Goal: Transaction & Acquisition: Book appointment/travel/reservation

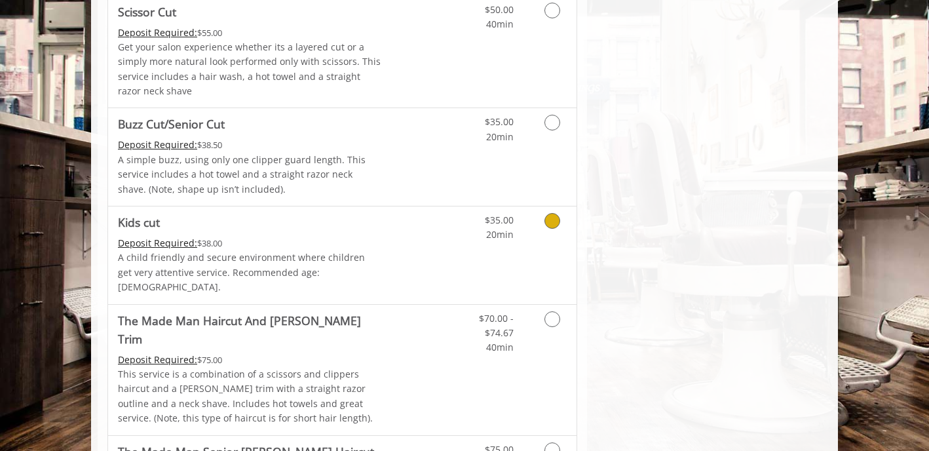
scroll to position [838, 0]
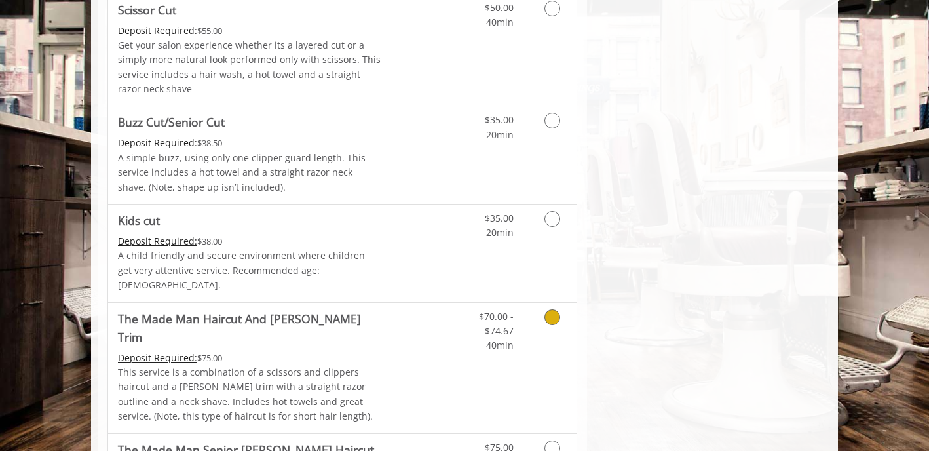
click at [555, 309] on icon "Grooming services" at bounding box center [553, 317] width 16 height 16
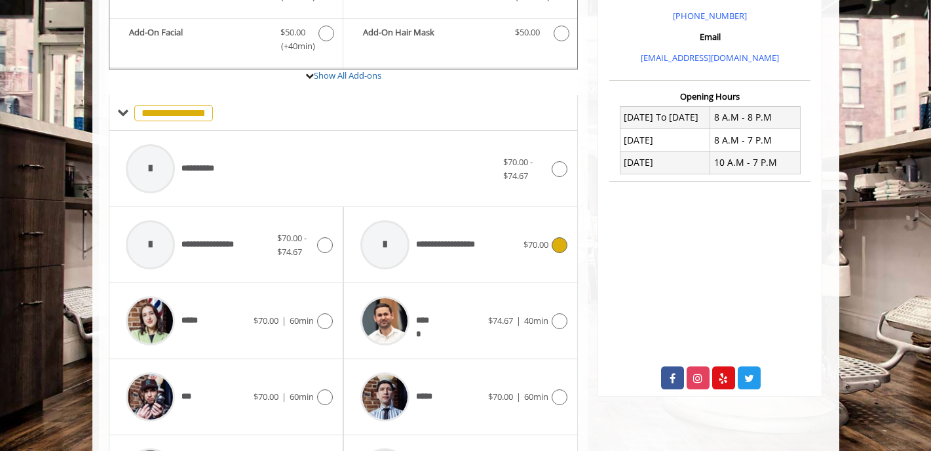
scroll to position [425, 0]
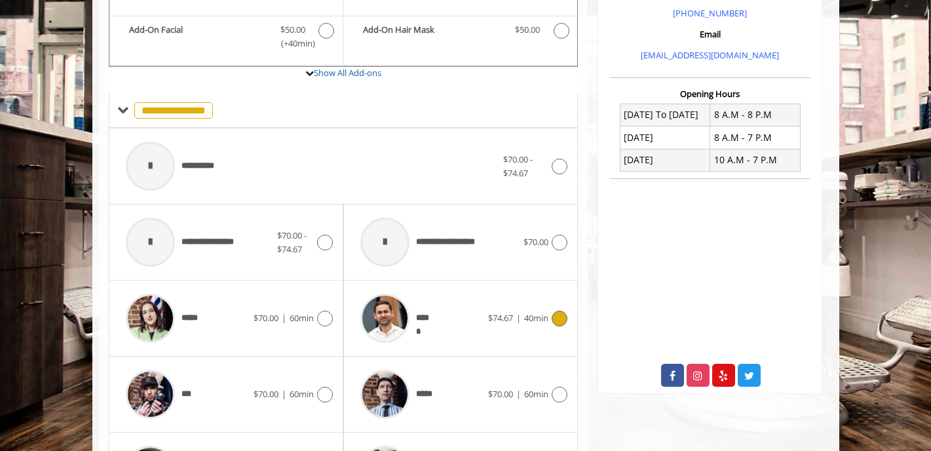
click at [558, 311] on icon at bounding box center [560, 319] width 16 height 16
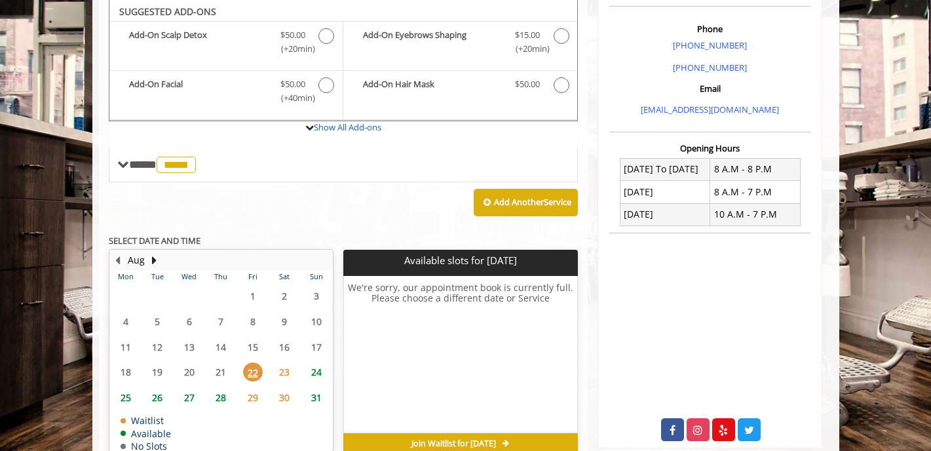
scroll to position [352, 0]
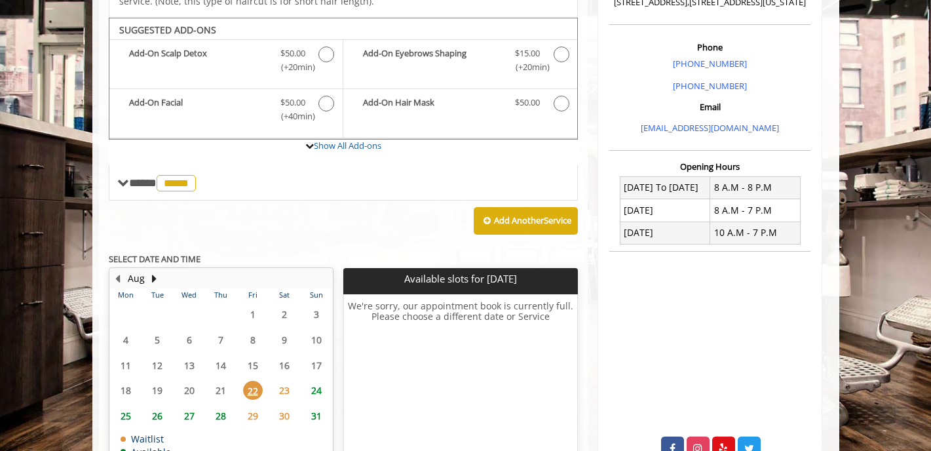
click at [314, 381] on span "24" at bounding box center [317, 390] width 20 height 19
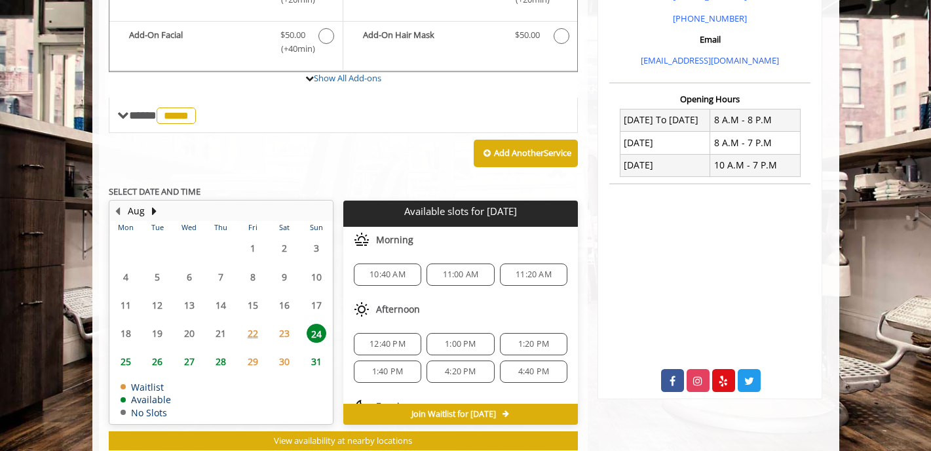
scroll to position [439, 0]
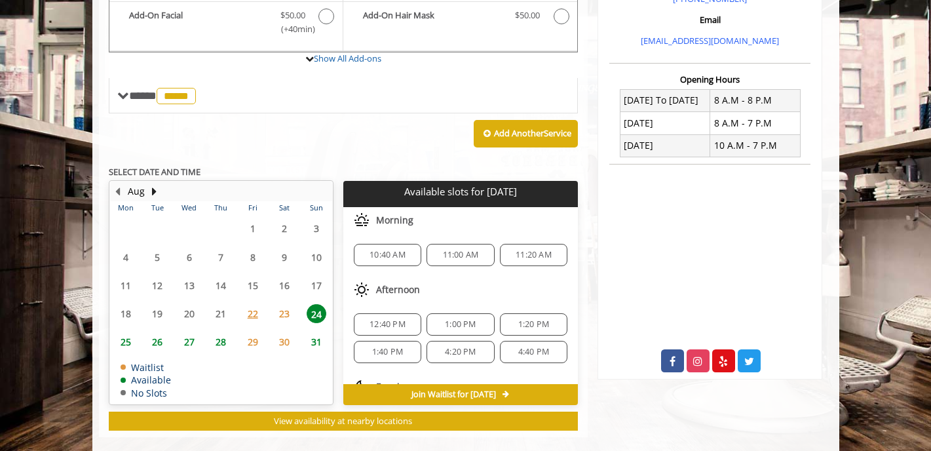
click at [447, 319] on span "1:00 PM" at bounding box center [460, 324] width 31 height 10
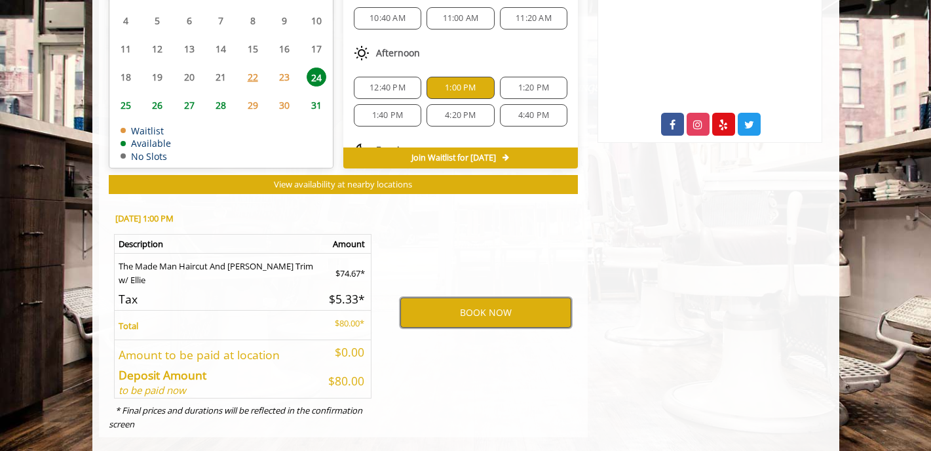
click at [472, 298] on button "BOOK NOW" at bounding box center [485, 313] width 171 height 30
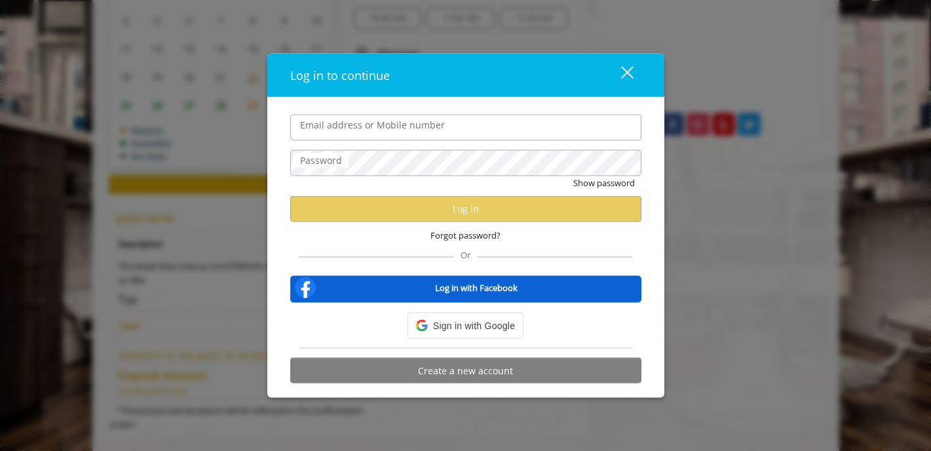
type input "**********"
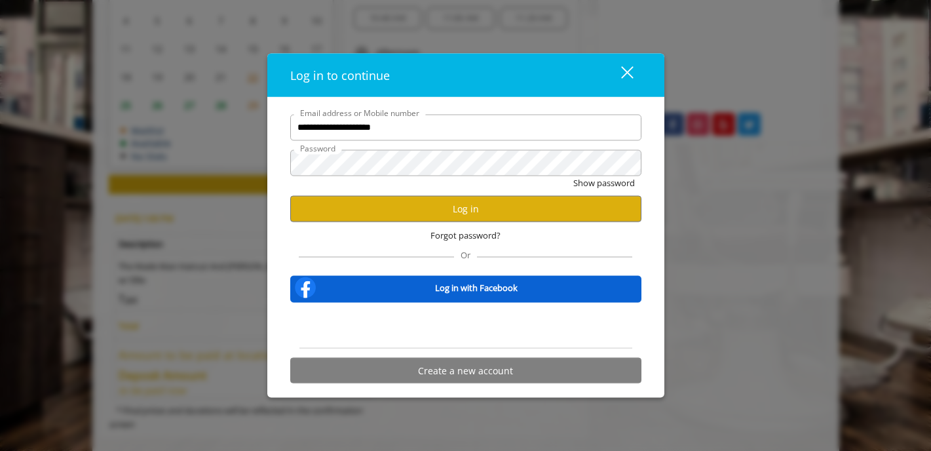
scroll to position [0, 0]
click at [441, 208] on button "Log in" at bounding box center [465, 209] width 351 height 26
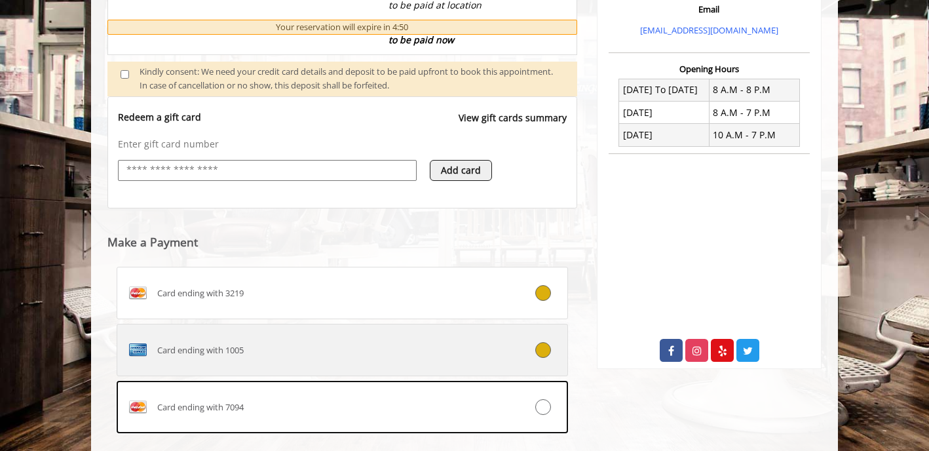
scroll to position [451, 0]
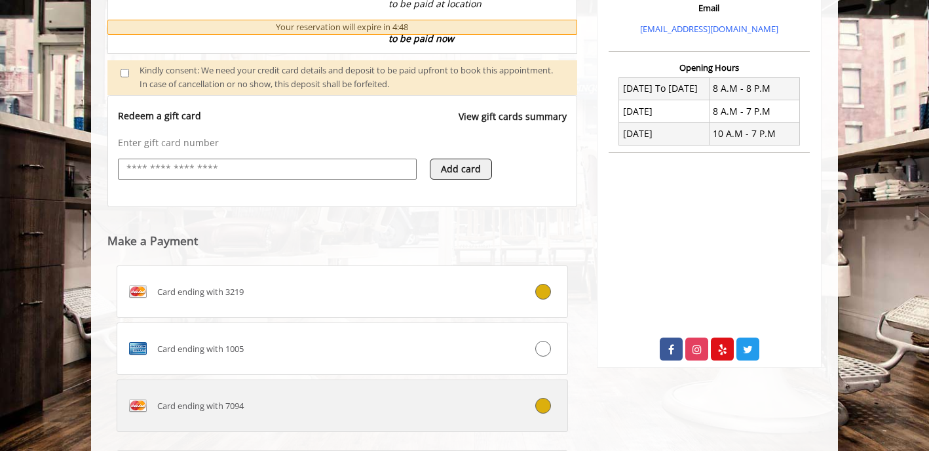
click at [539, 414] on div at bounding box center [529, 406] width 75 height 16
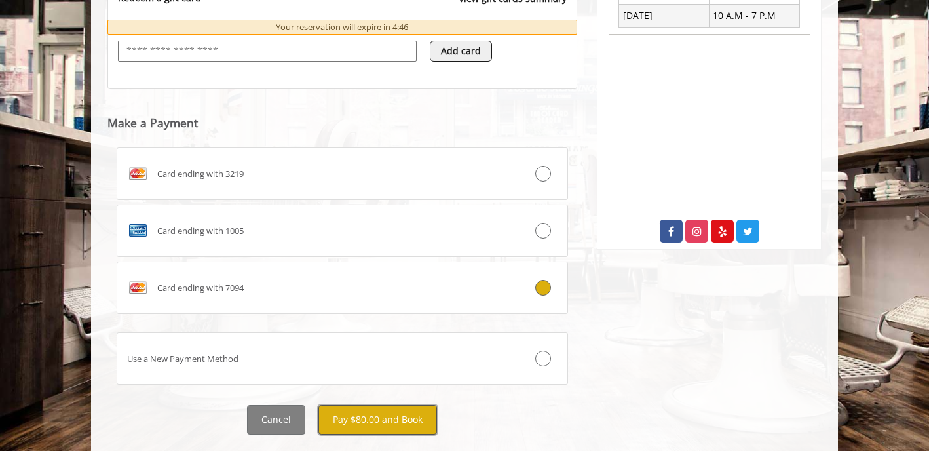
click at [369, 418] on button "Pay $80.00 and Book" at bounding box center [377, 419] width 119 height 29
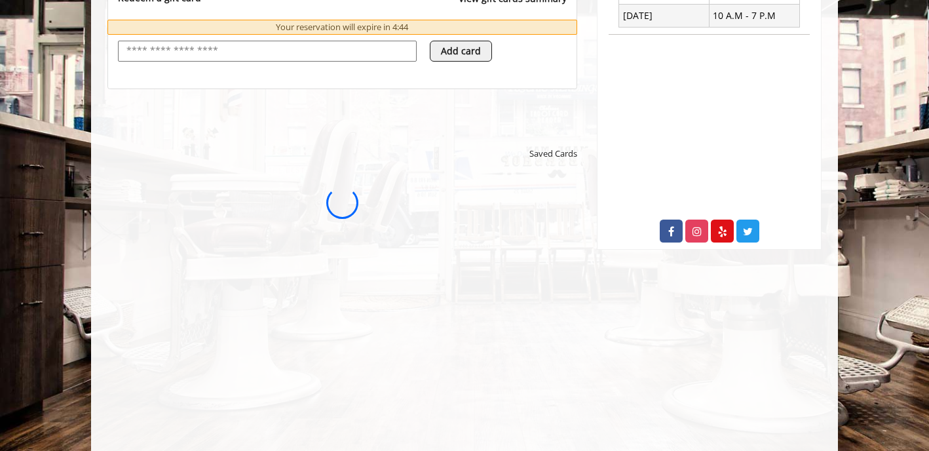
scroll to position [0, 0]
